Goal: Task Accomplishment & Management: Use online tool/utility

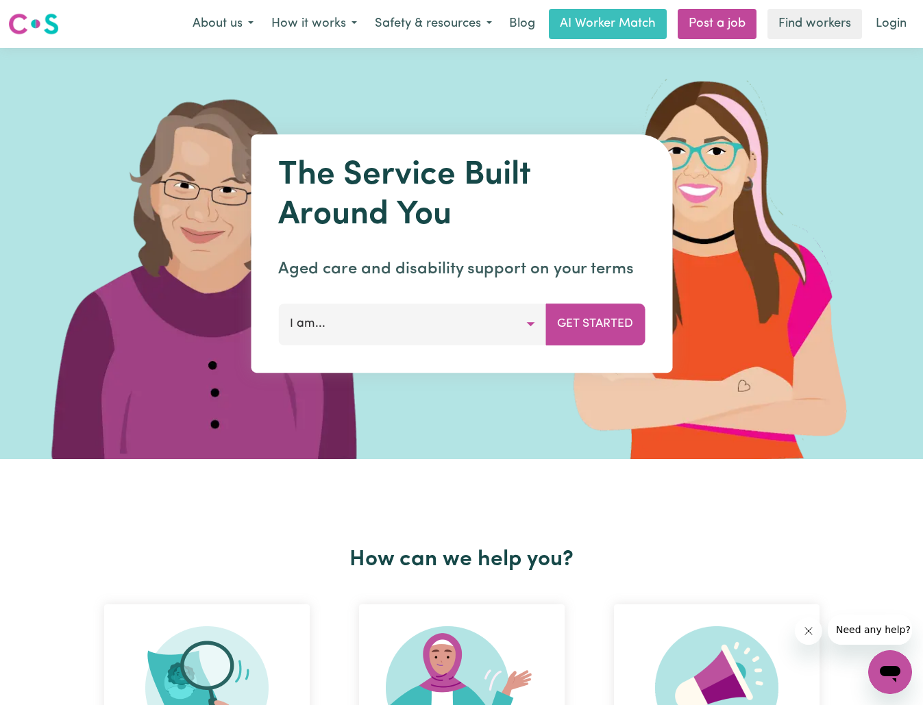
click at [813, 21] on link "Find workers" at bounding box center [814, 24] width 95 height 30
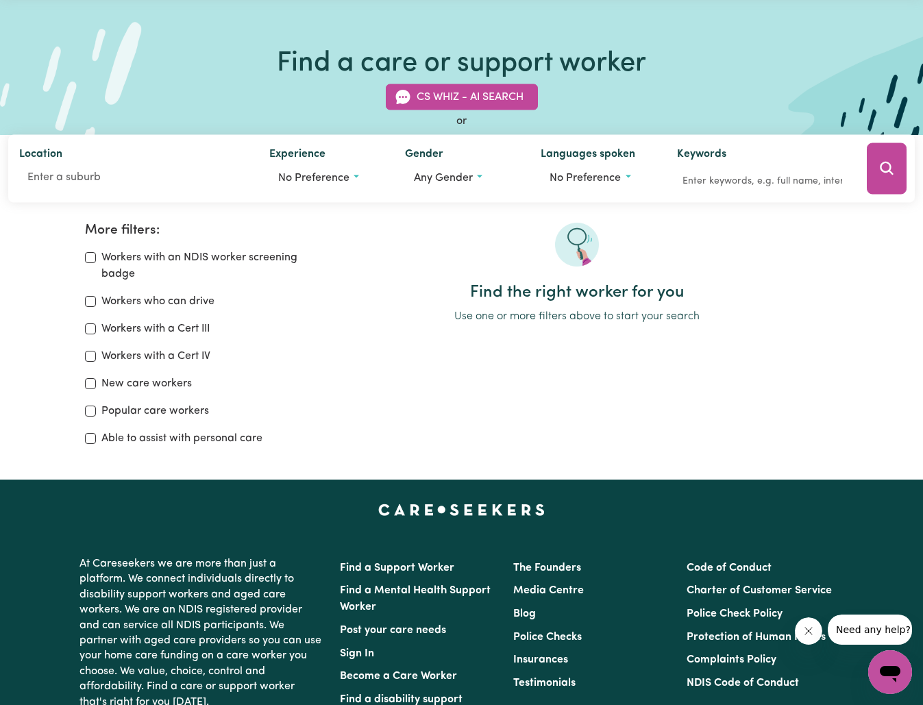
scroll to position [51, 0]
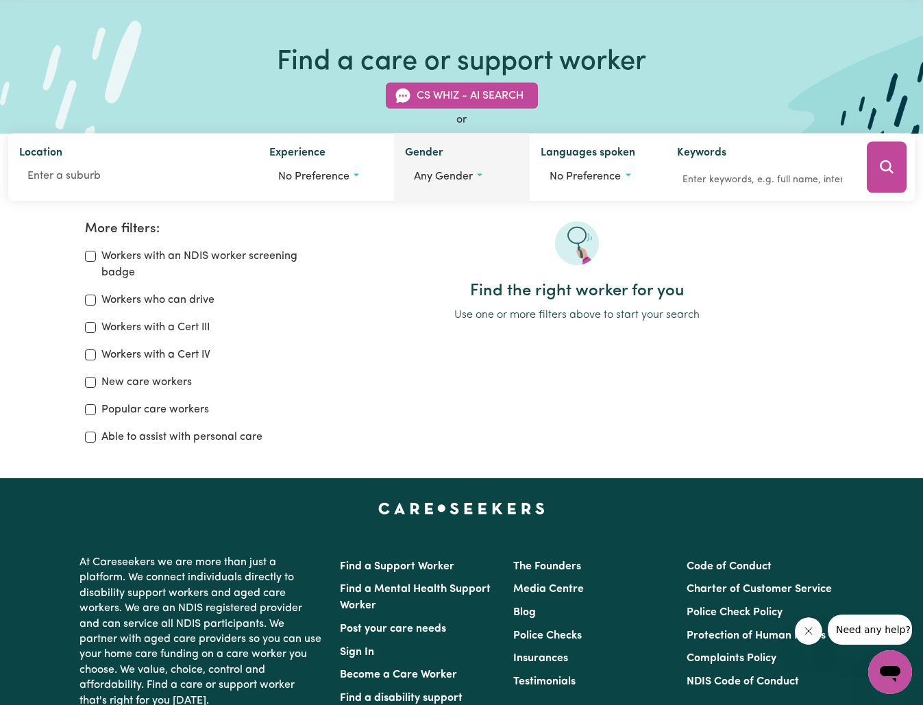
click at [462, 173] on span "Any gender" at bounding box center [443, 176] width 59 height 11
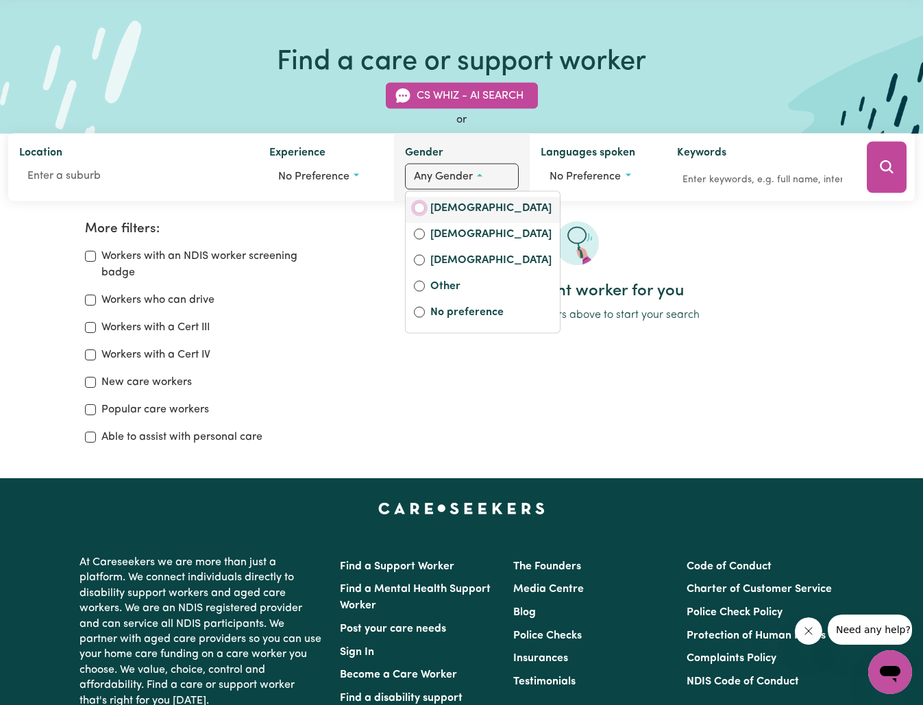
click at [420, 205] on input "[DEMOGRAPHIC_DATA]" at bounding box center [419, 208] width 11 height 11
radio input "true"
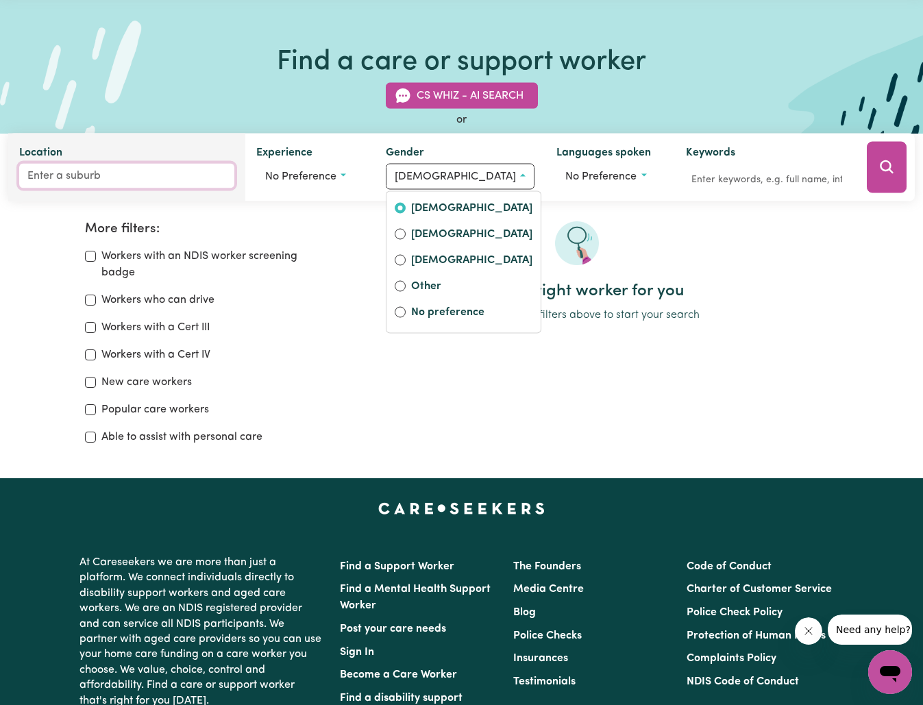
click at [79, 173] on input "Location" at bounding box center [126, 176] width 215 height 25
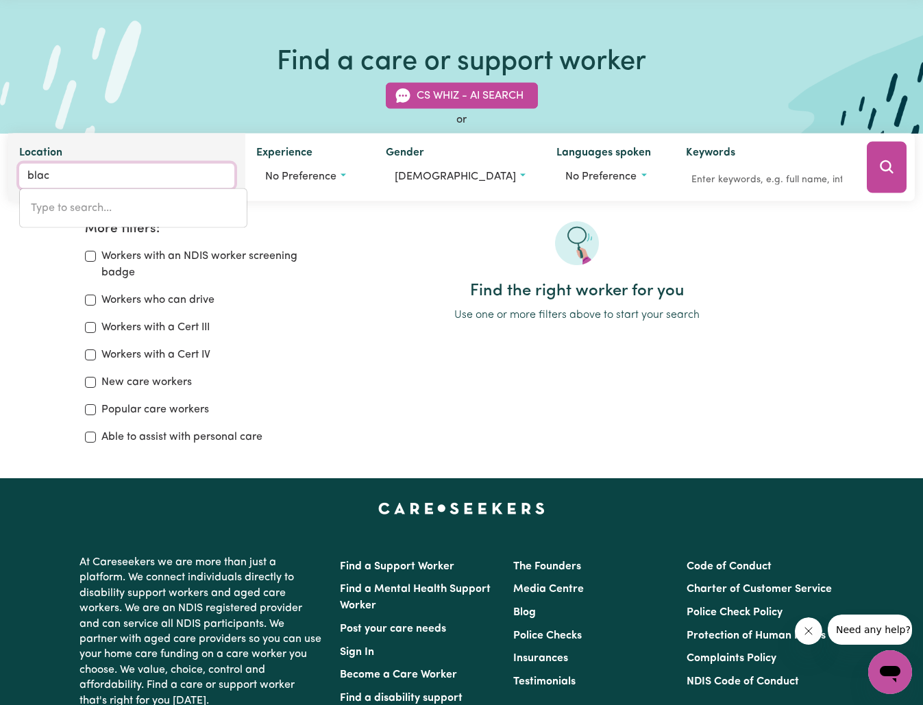
type input "black"
type input "[GEOGRAPHIC_DATA], [GEOGRAPHIC_DATA], 2439"
type input "blackb"
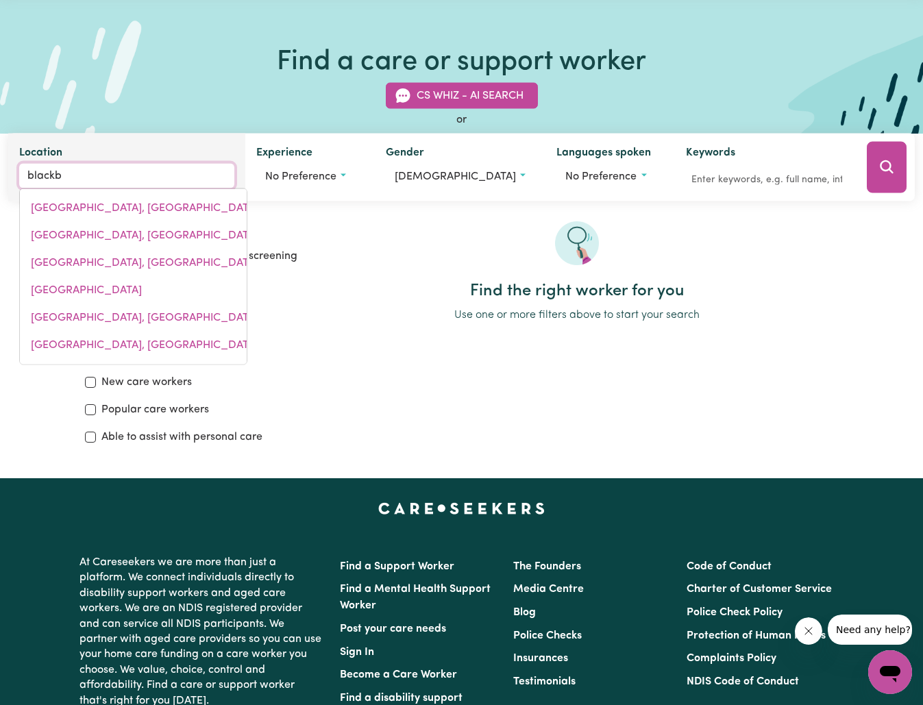
type input "blackbu"
type input "blackbuLL, [GEOGRAPHIC_DATA], 4871"
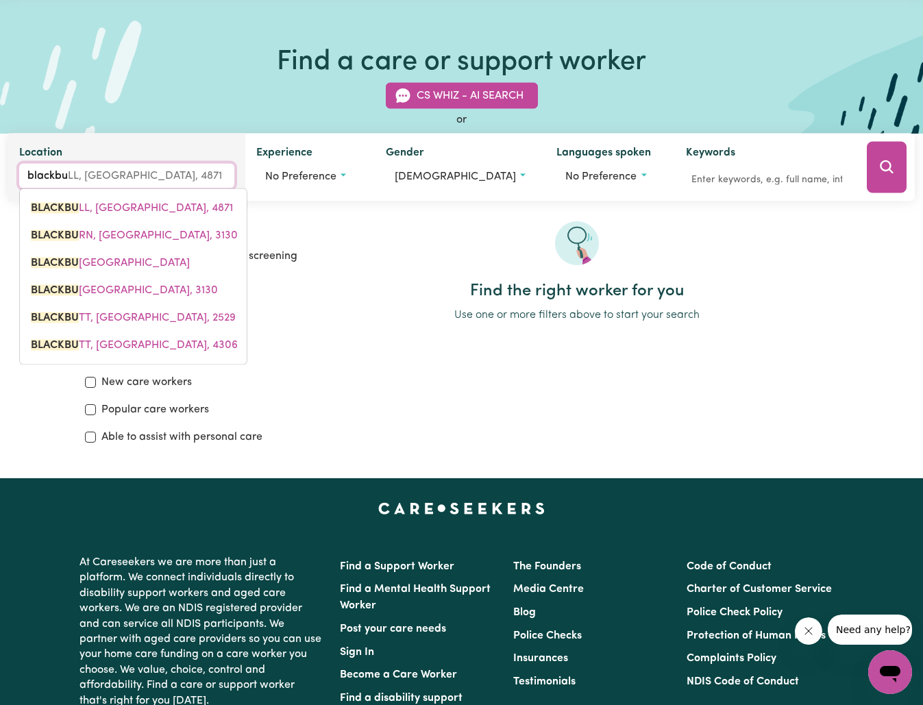
type input "blackbur"
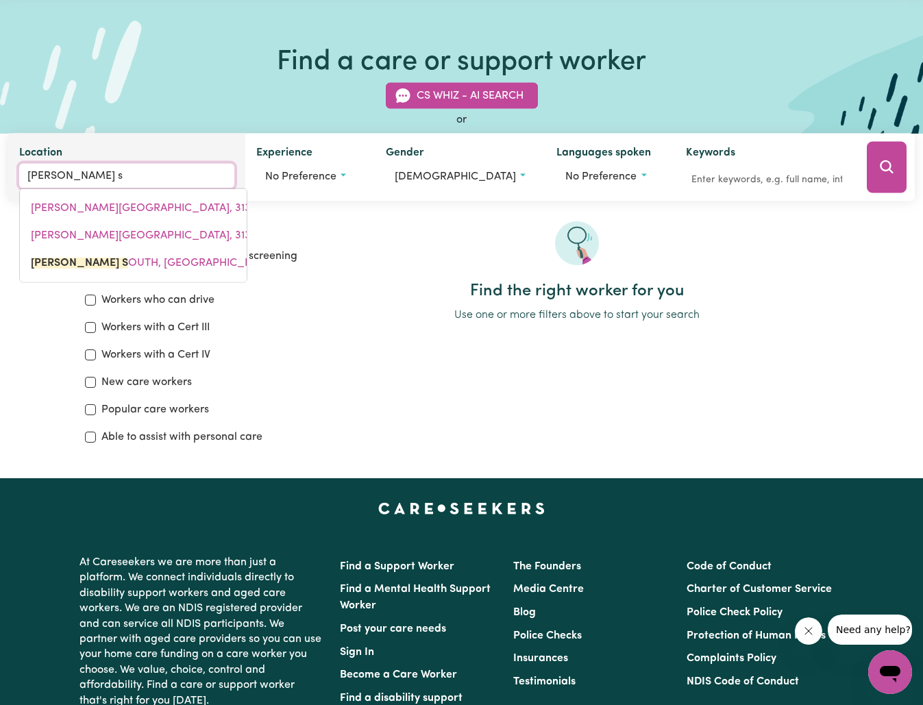
type input "[PERSON_NAME] so"
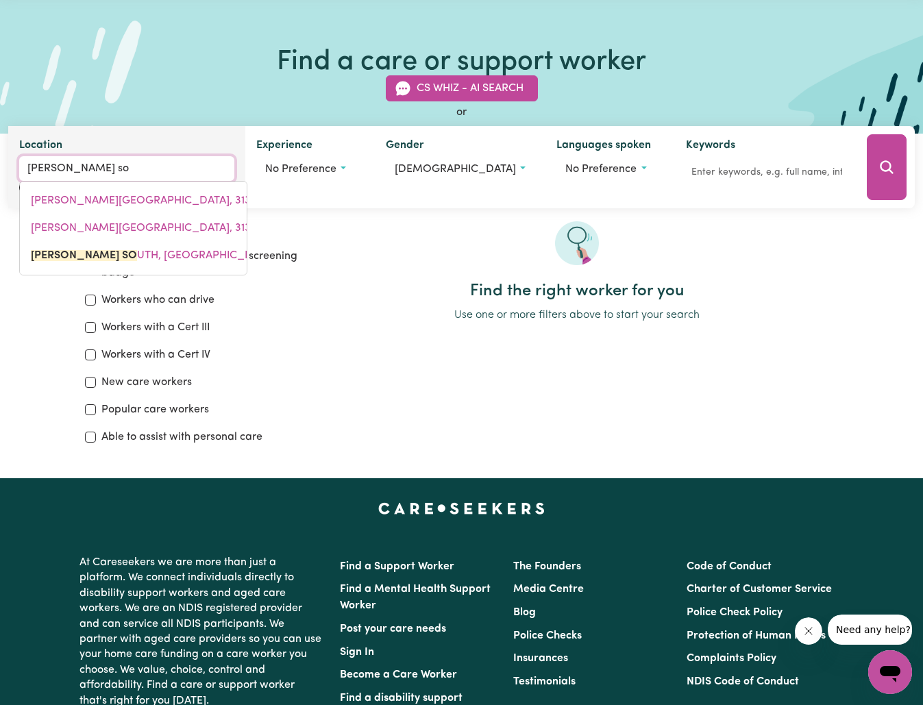
type input "[PERSON_NAME] soUTH, [GEOGRAPHIC_DATA], 3130"
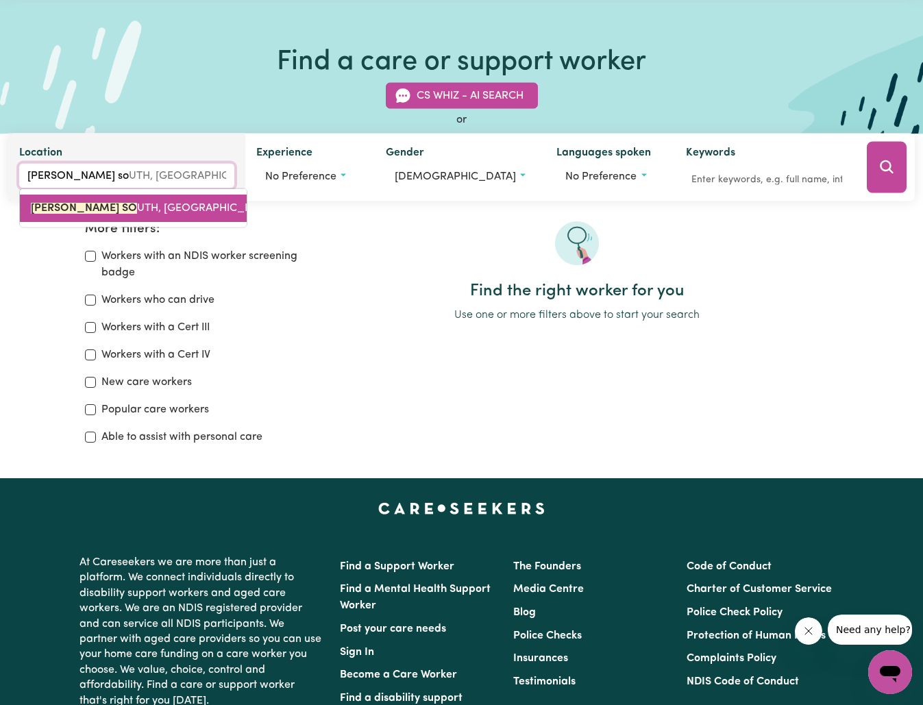
click at [94, 203] on mark "[PERSON_NAME] SO" at bounding box center [84, 208] width 106 height 11
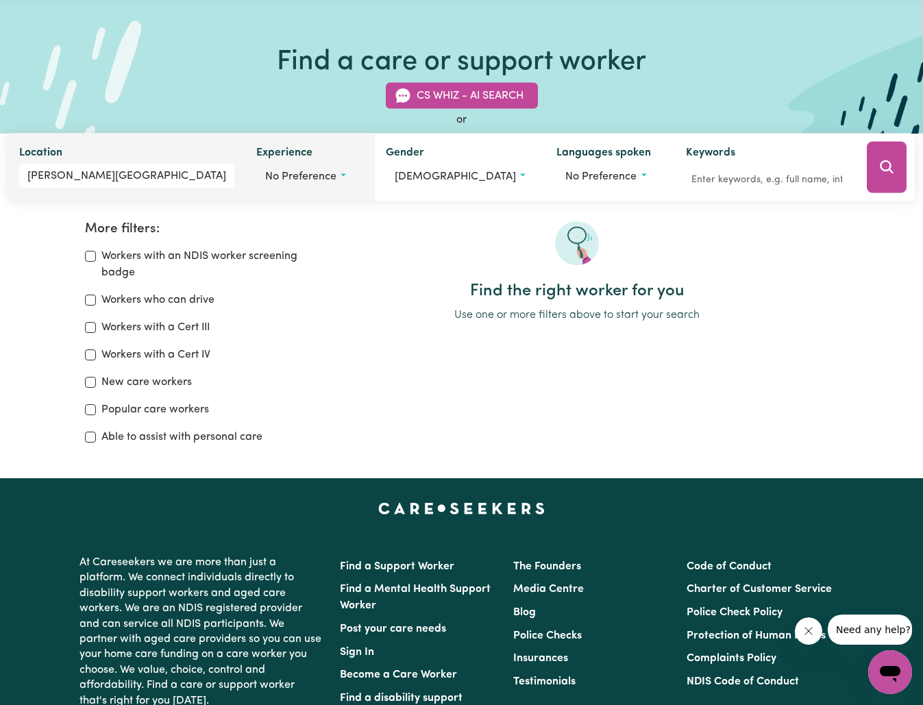
click at [314, 174] on span "No preference" at bounding box center [300, 176] width 71 height 11
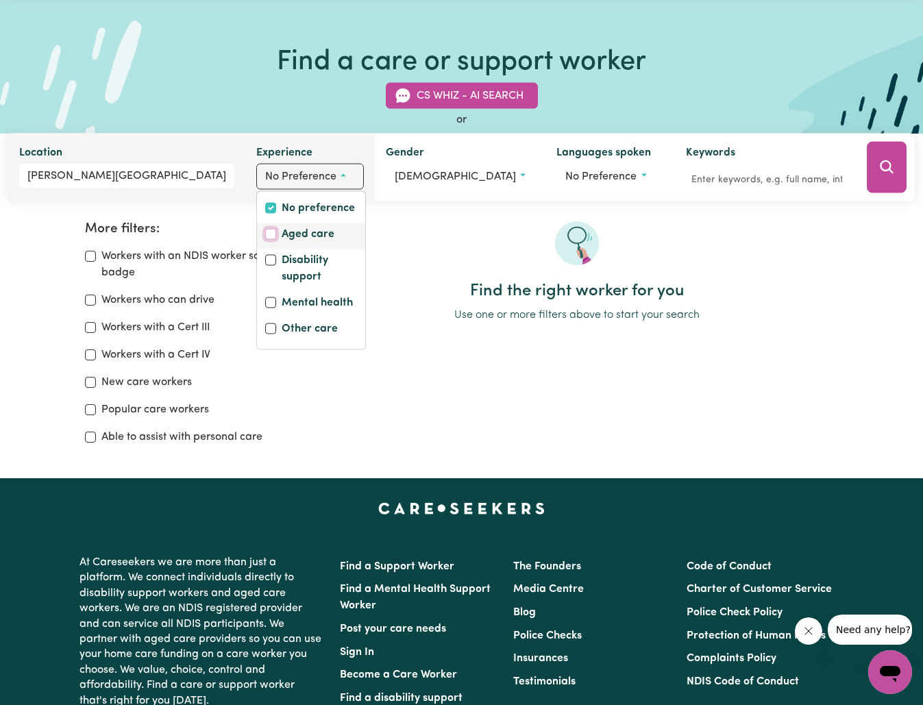
click at [276, 232] on input "Aged care" at bounding box center [270, 234] width 11 height 11
checkbox input "true"
checkbox input "false"
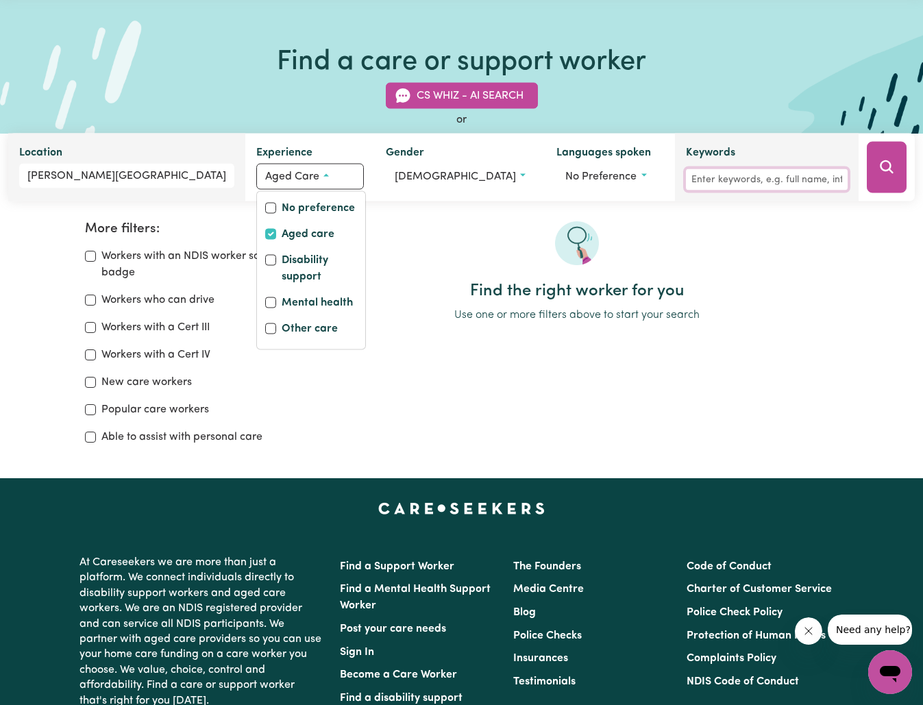
click at [748, 180] on input "Keywords" at bounding box center [767, 179] width 162 height 21
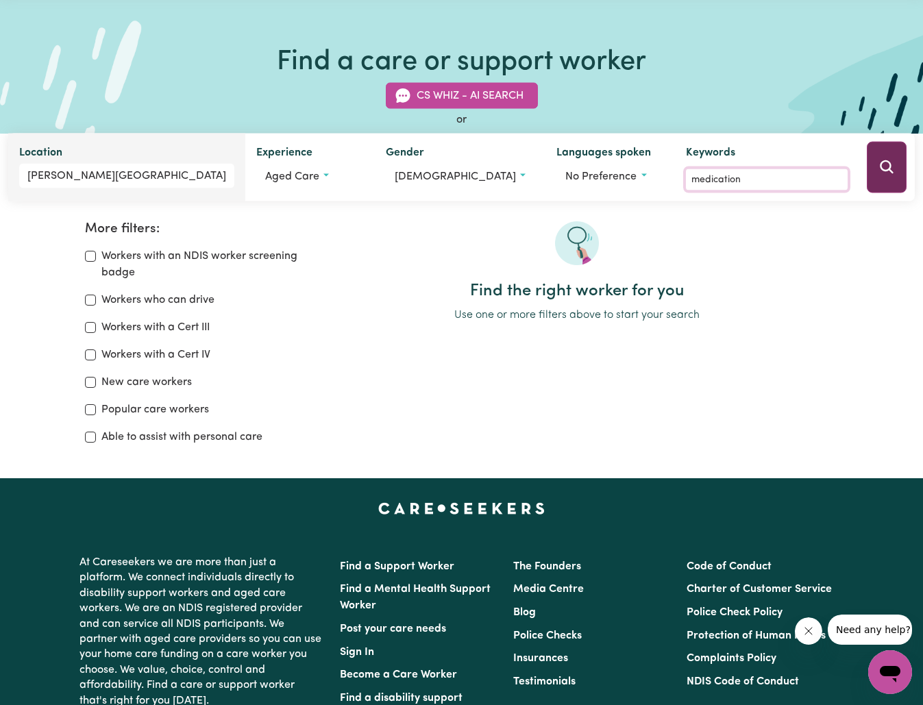
type input "medication"
click at [899, 163] on button "Search" at bounding box center [887, 167] width 40 height 51
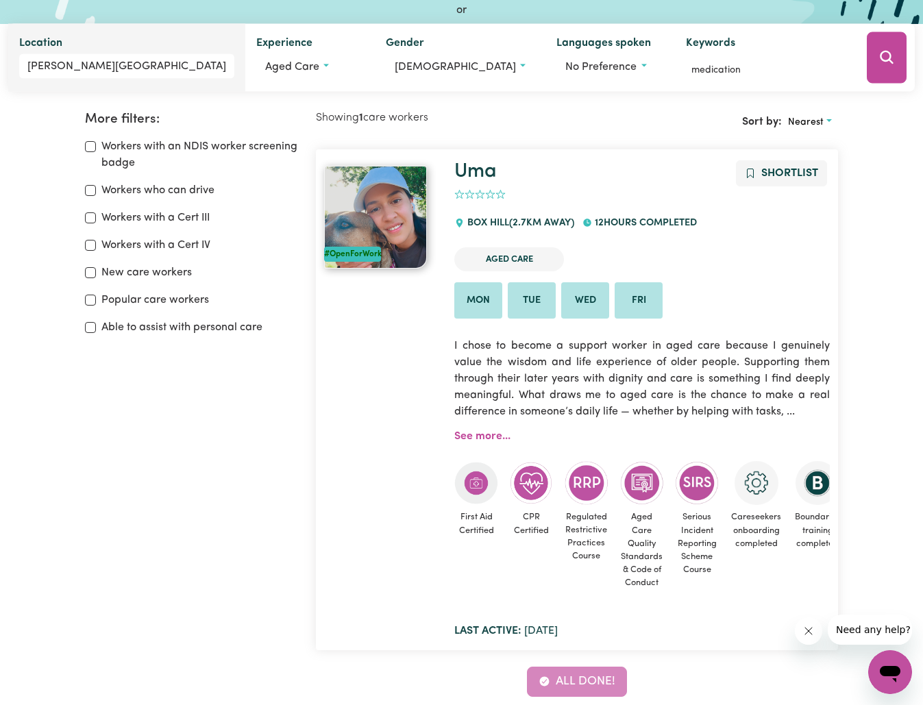
scroll to position [158, 0]
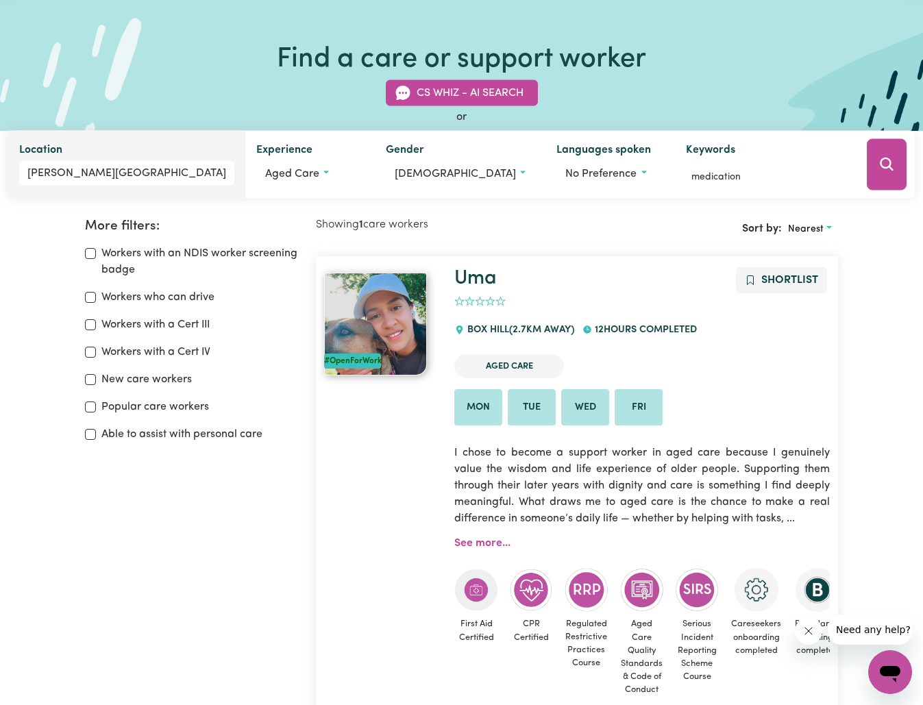
scroll to position [51, 0]
